Goal: Find specific fact: Find specific fact

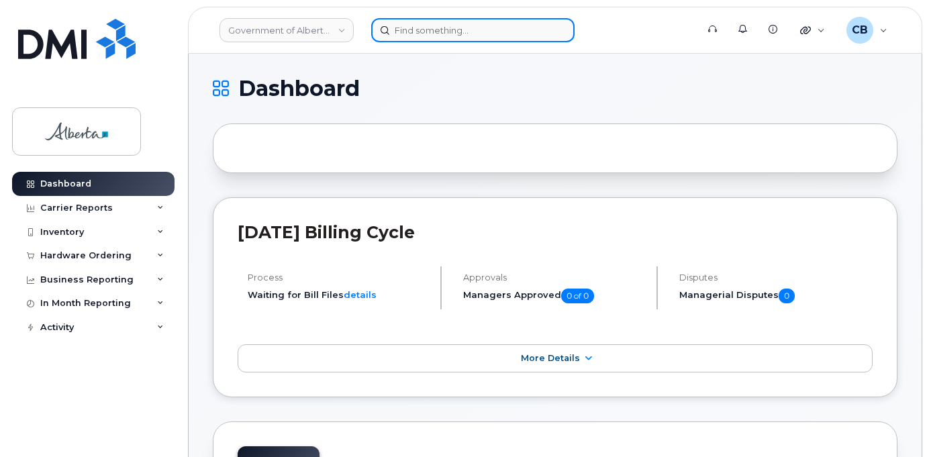
click at [408, 30] on input at bounding box center [472, 30] width 203 height 24
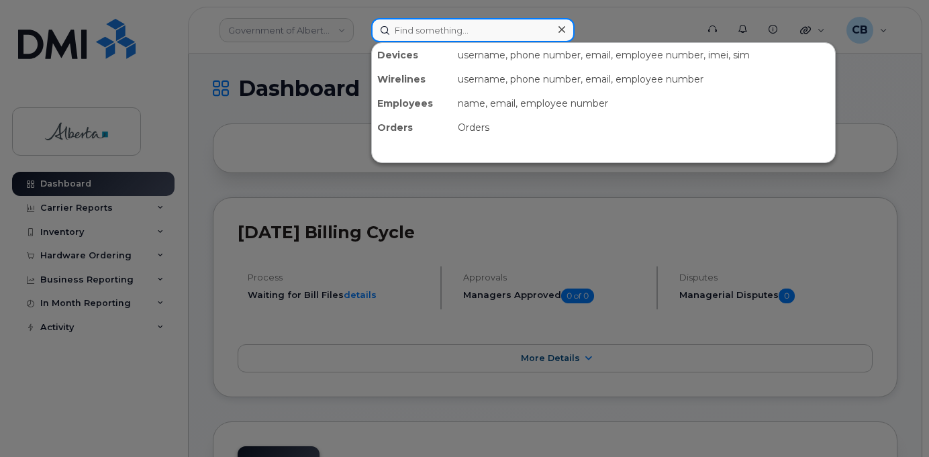
paste input "403) 478-3092"
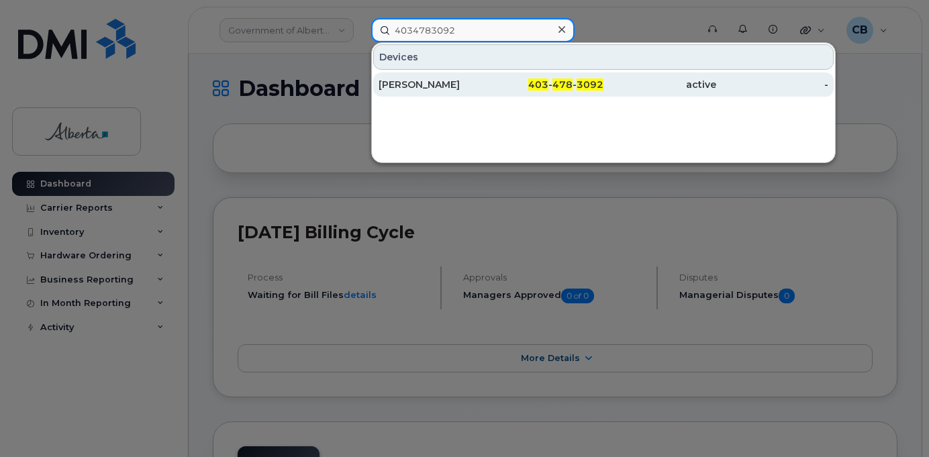
type input "4034783092"
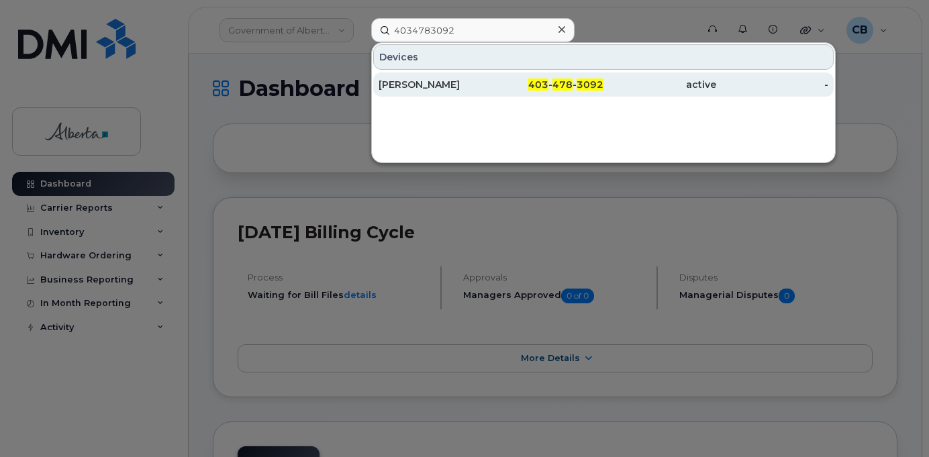
click at [428, 85] on div "[PERSON_NAME]" at bounding box center [435, 84] width 113 height 13
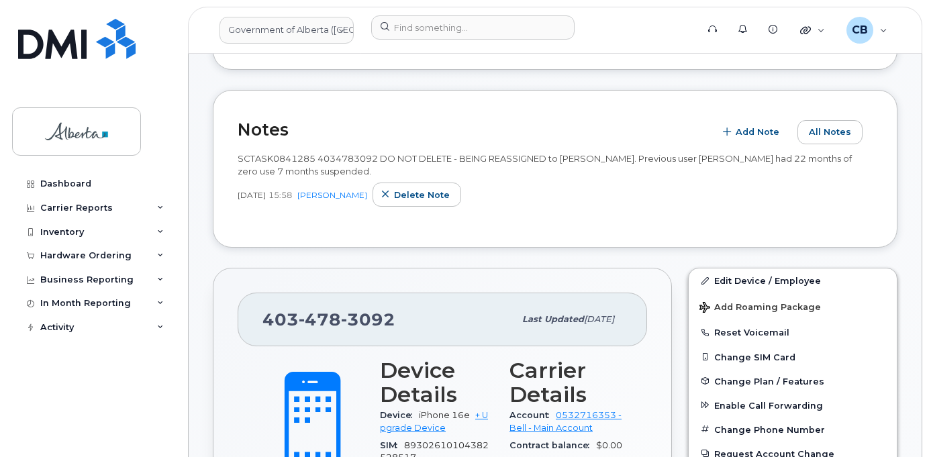
scroll to position [403, 0]
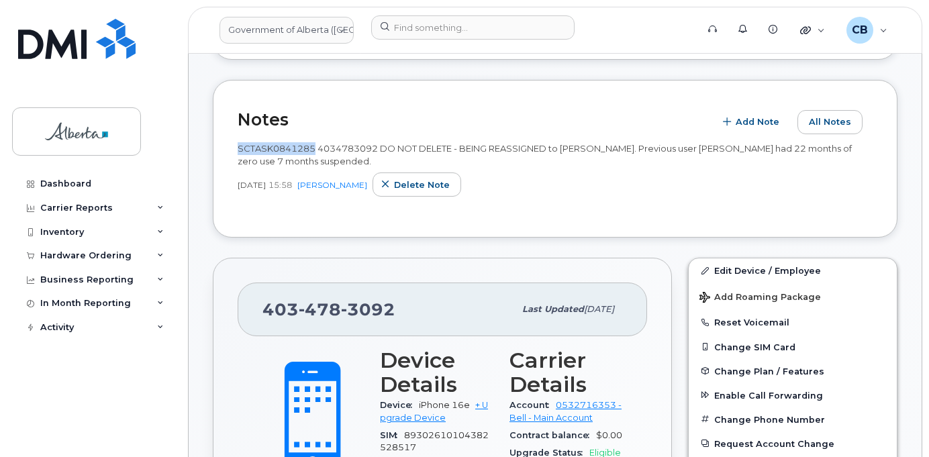
drag, startPoint x: 316, startPoint y: 146, endPoint x: 238, endPoint y: 142, distance: 78.0
click at [238, 142] on div "SCTASK0841285 4034783092 DO NOT DELETE - BEING REASSIGNED to [PERSON_NAME]. Pre…" at bounding box center [555, 154] width 635 height 25
copy span "SCTASK0841285"
